Goal: Transaction & Acquisition: Purchase product/service

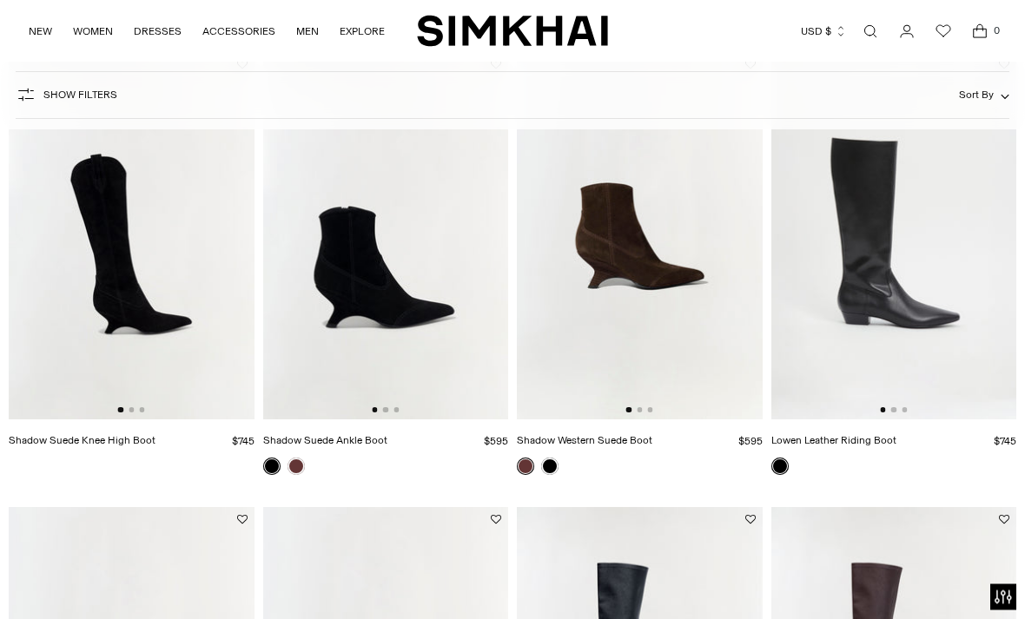
scroll to position [647, 0]
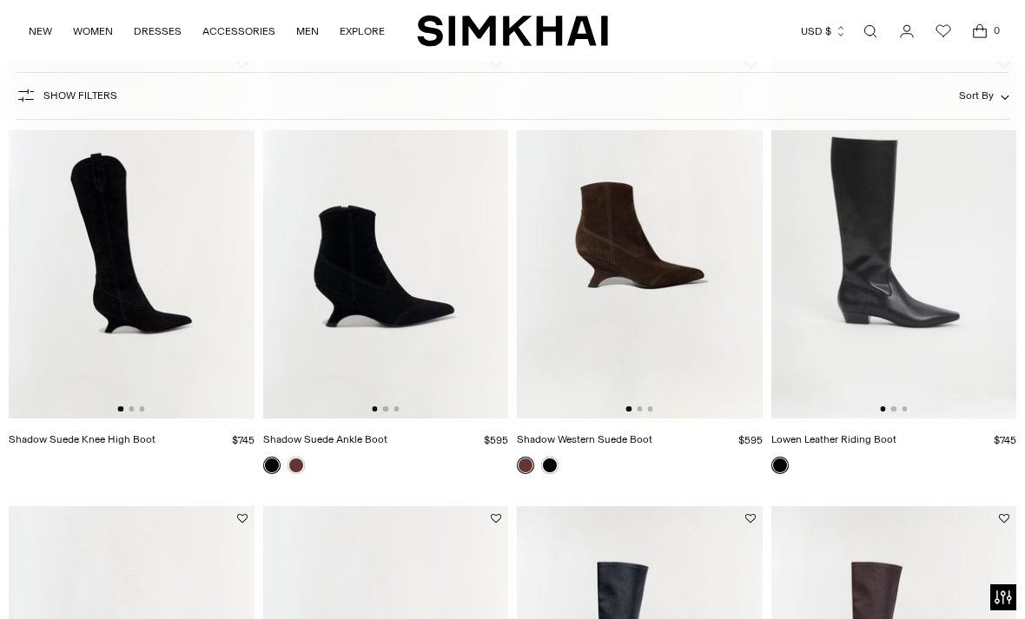
click at [682, 270] on img at bounding box center [640, 235] width 246 height 368
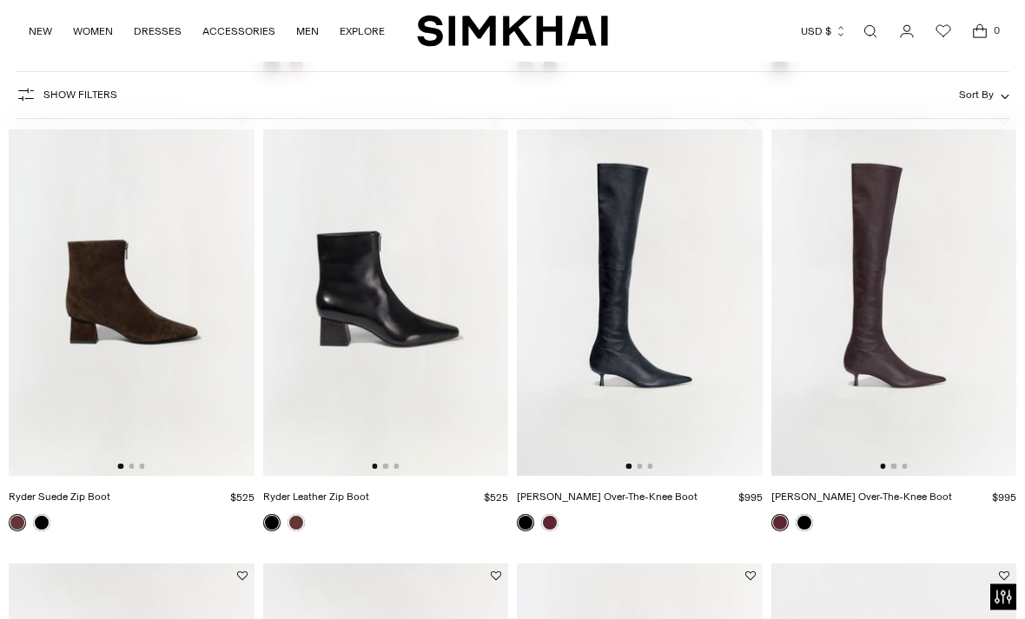
scroll to position [1046, 0]
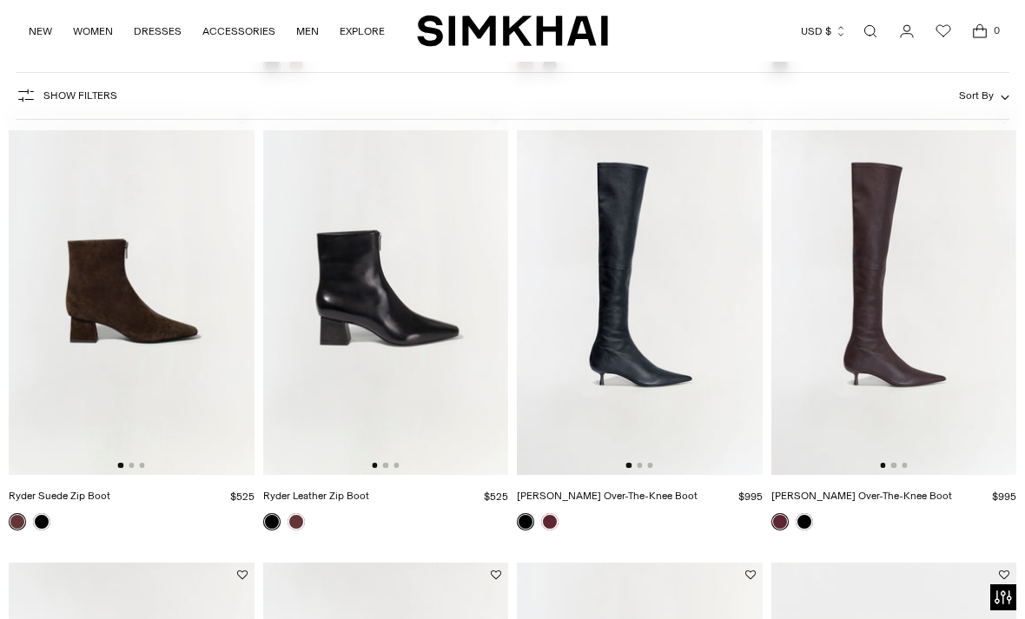
click at [40, 519] on link at bounding box center [41, 521] width 17 height 17
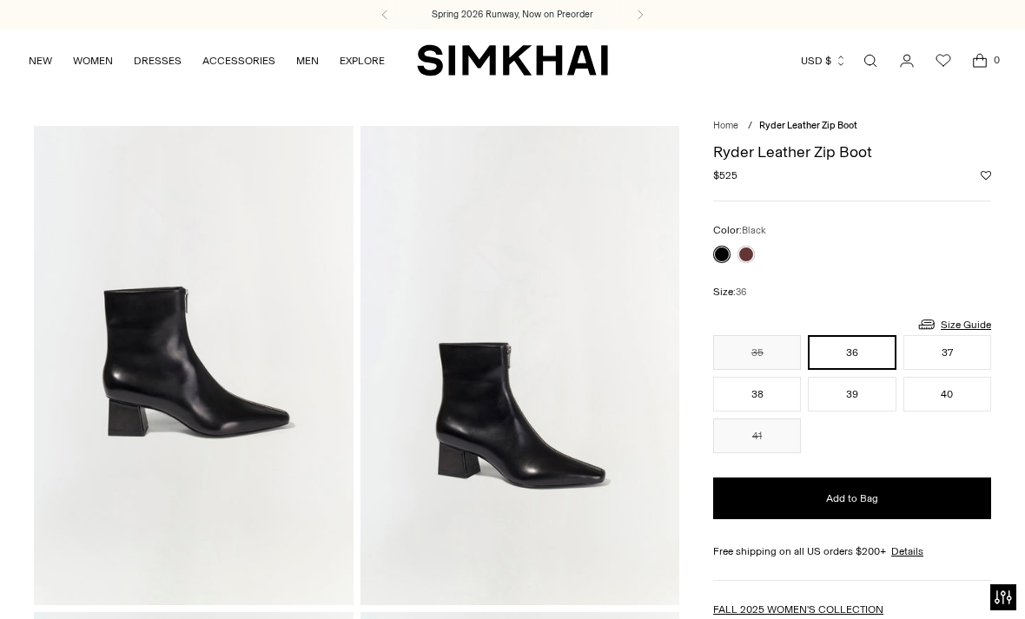
click at [746, 259] on link at bounding box center [745, 254] width 17 height 17
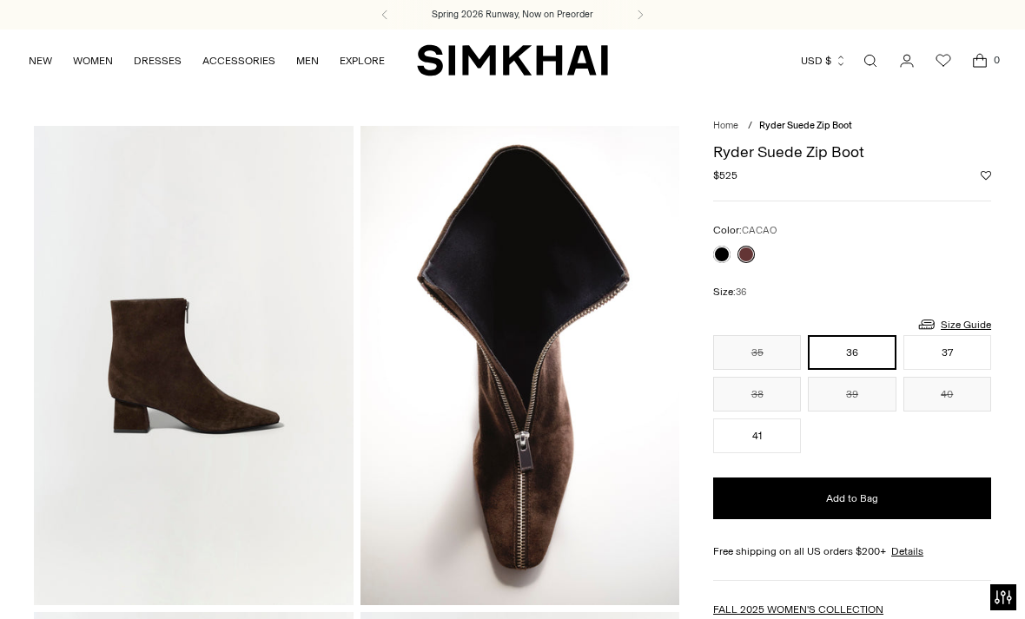
click at [728, 247] on link at bounding box center [721, 254] width 17 height 17
